Goal: Task Accomplishment & Management: Manage account settings

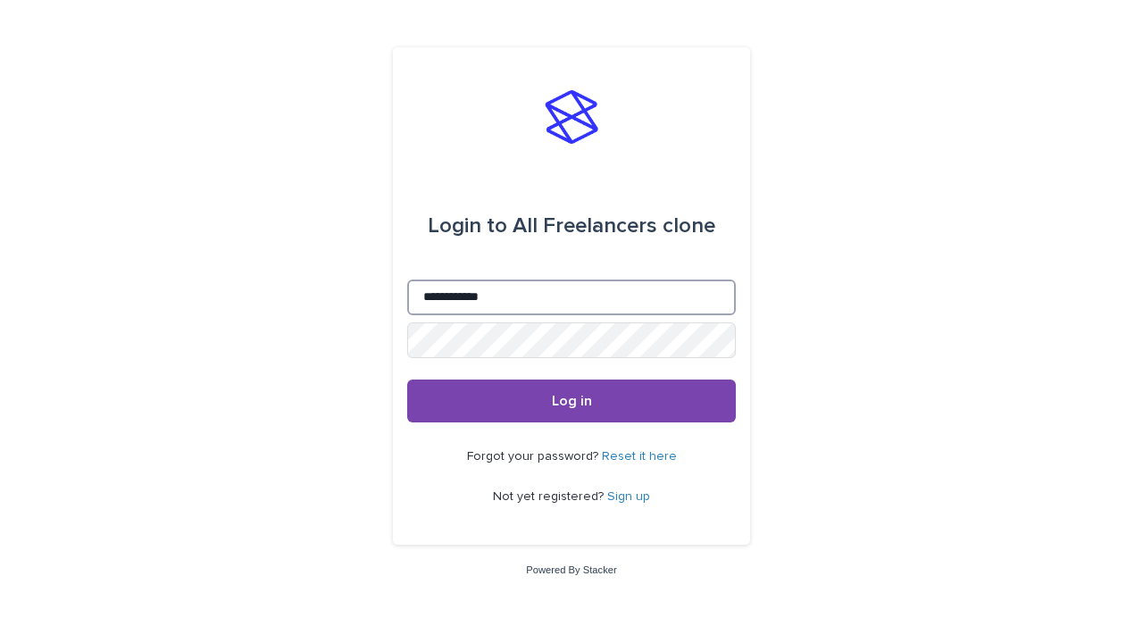
type input "**********"
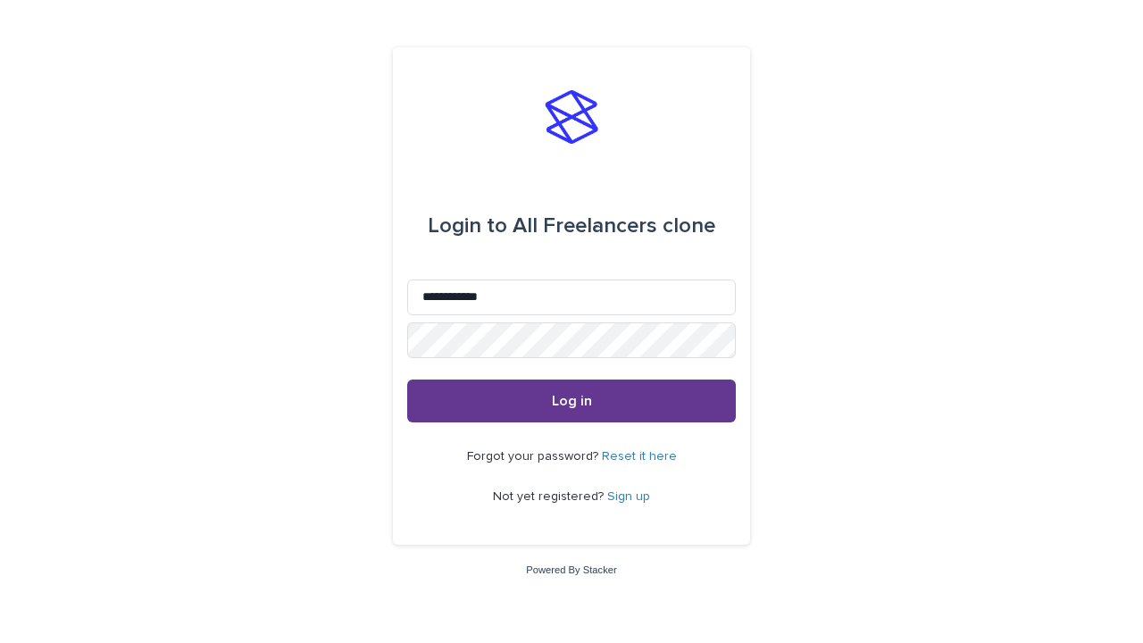
click at [572, 400] on span "Log in" at bounding box center [572, 401] width 40 height 14
